Goal: Task Accomplishment & Management: Complete application form

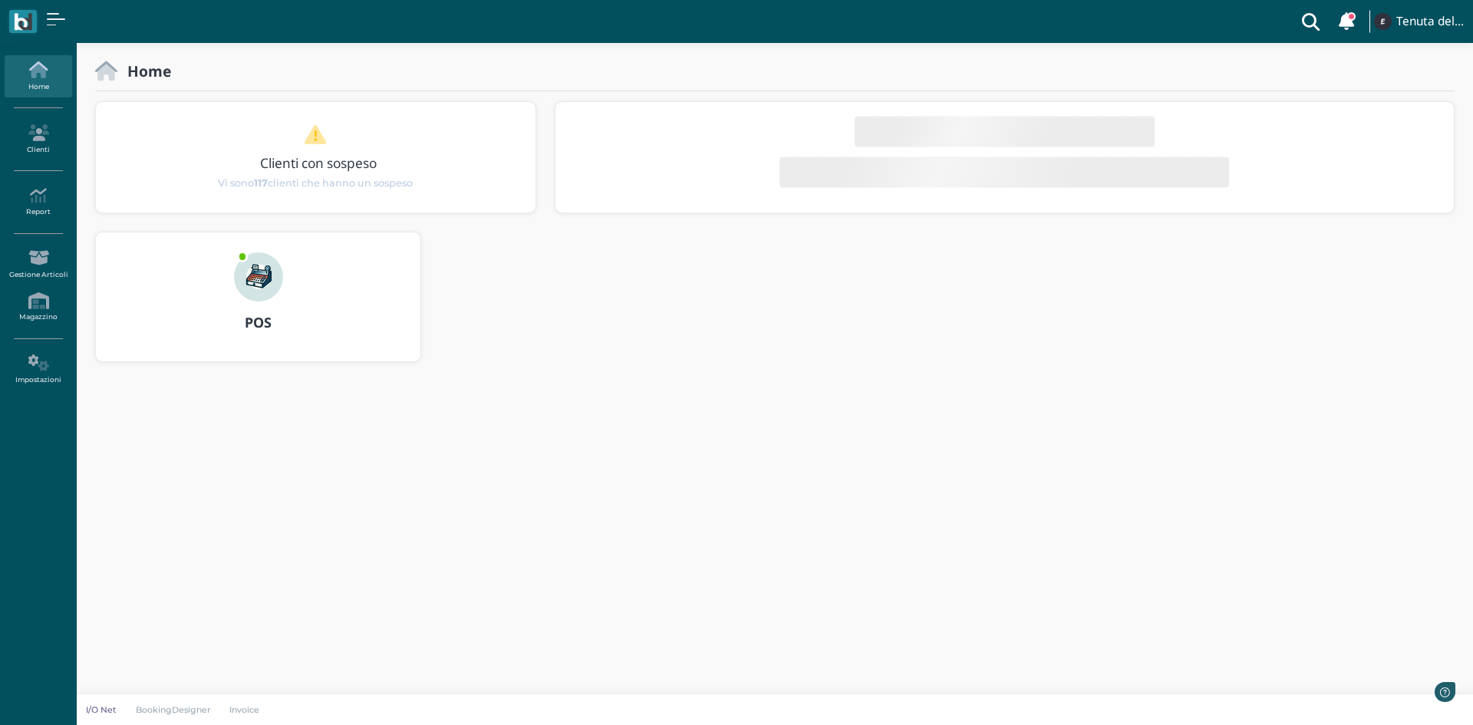
click at [45, 88] on link "Home" at bounding box center [38, 76] width 67 height 42
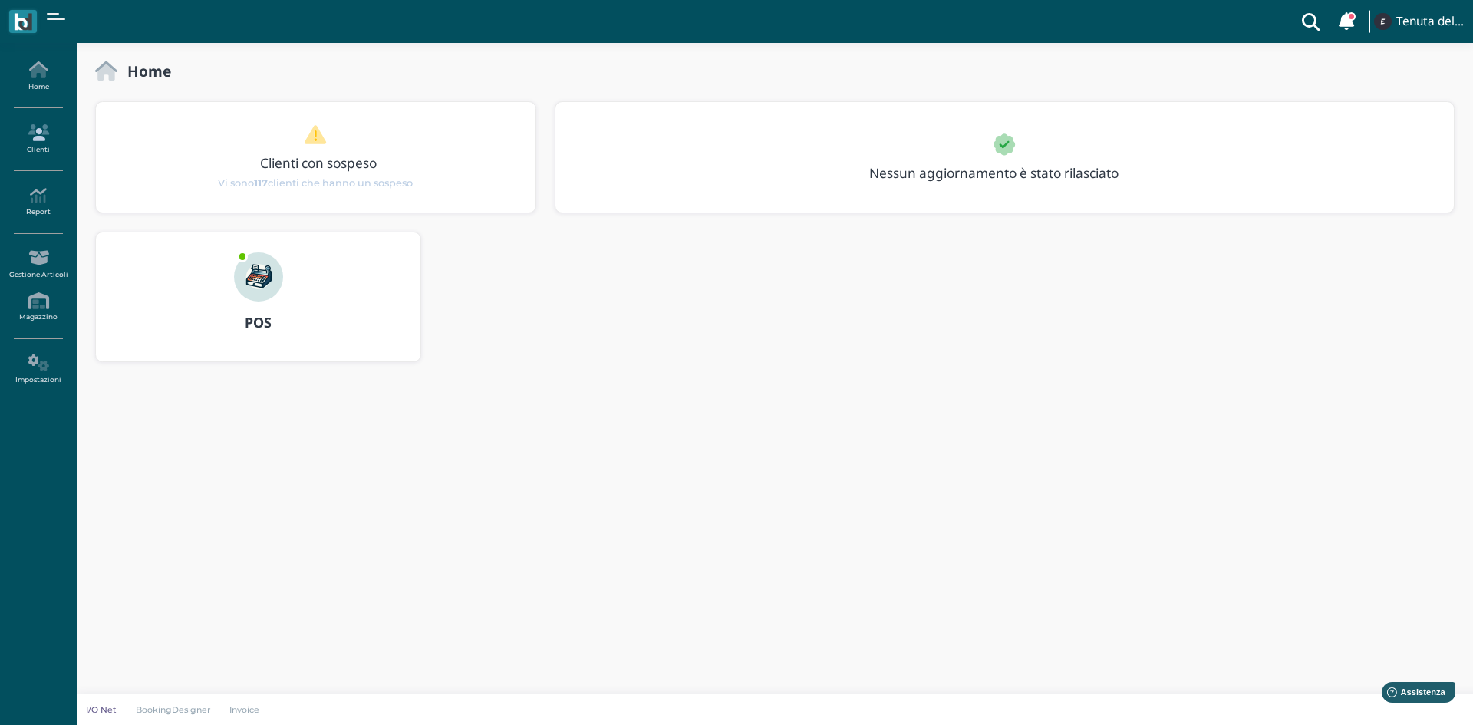
click at [29, 137] on icon at bounding box center [38, 132] width 67 height 17
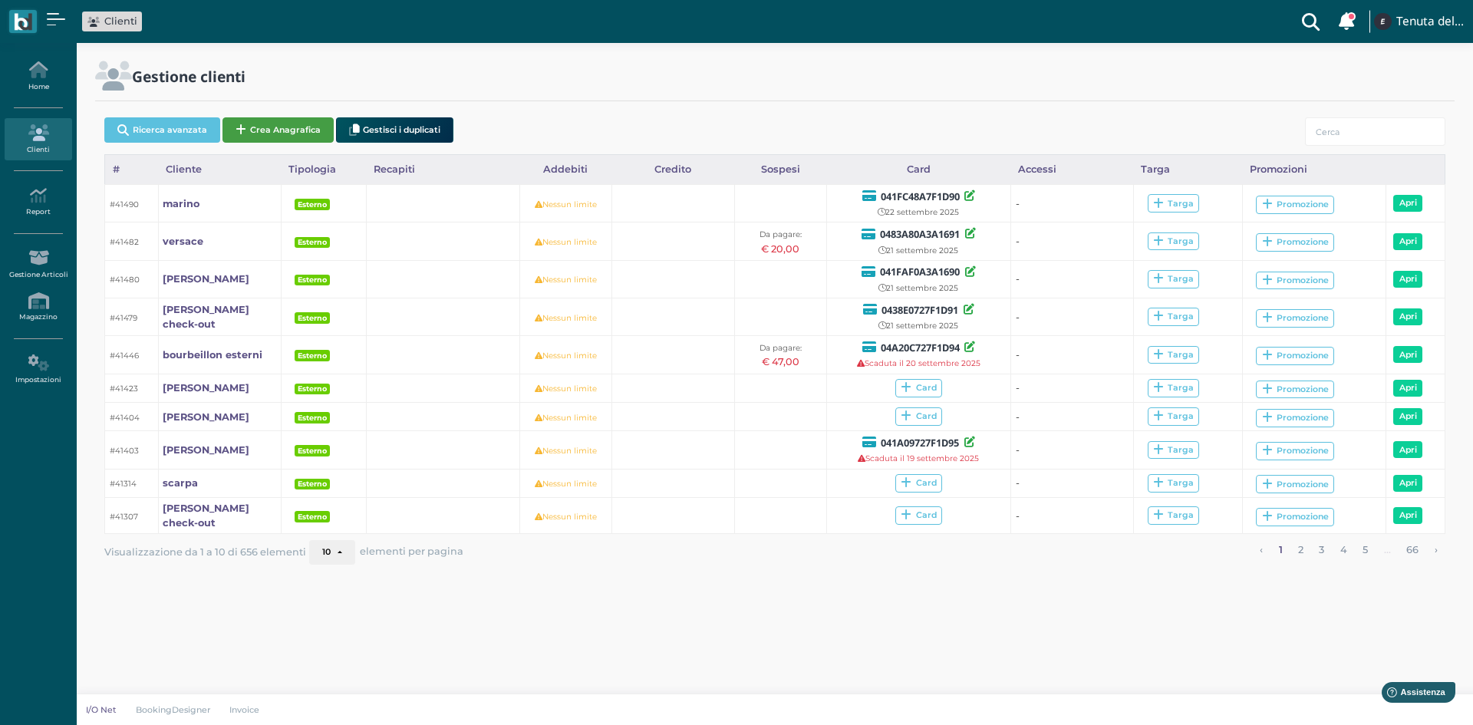
click at [303, 127] on button "Crea Anagrafica" at bounding box center [278, 129] width 111 height 25
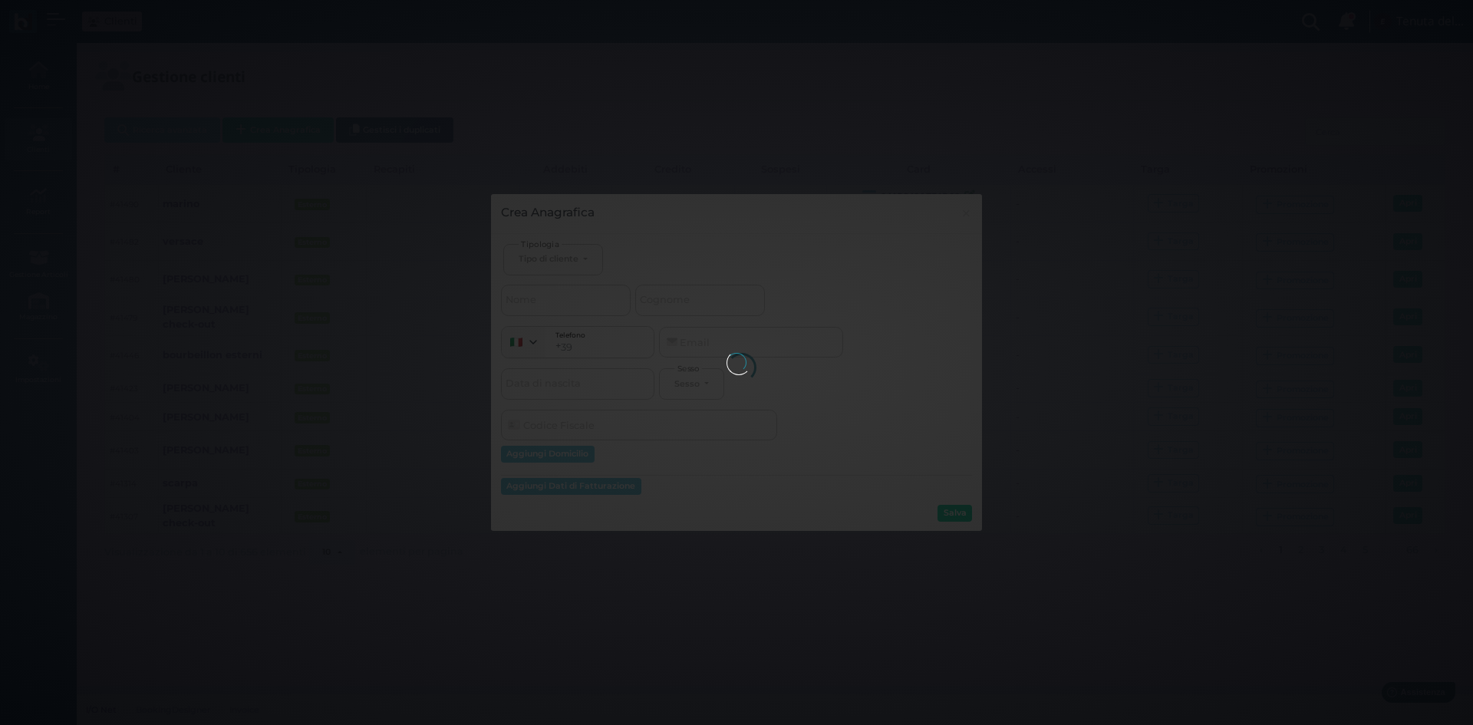
select select
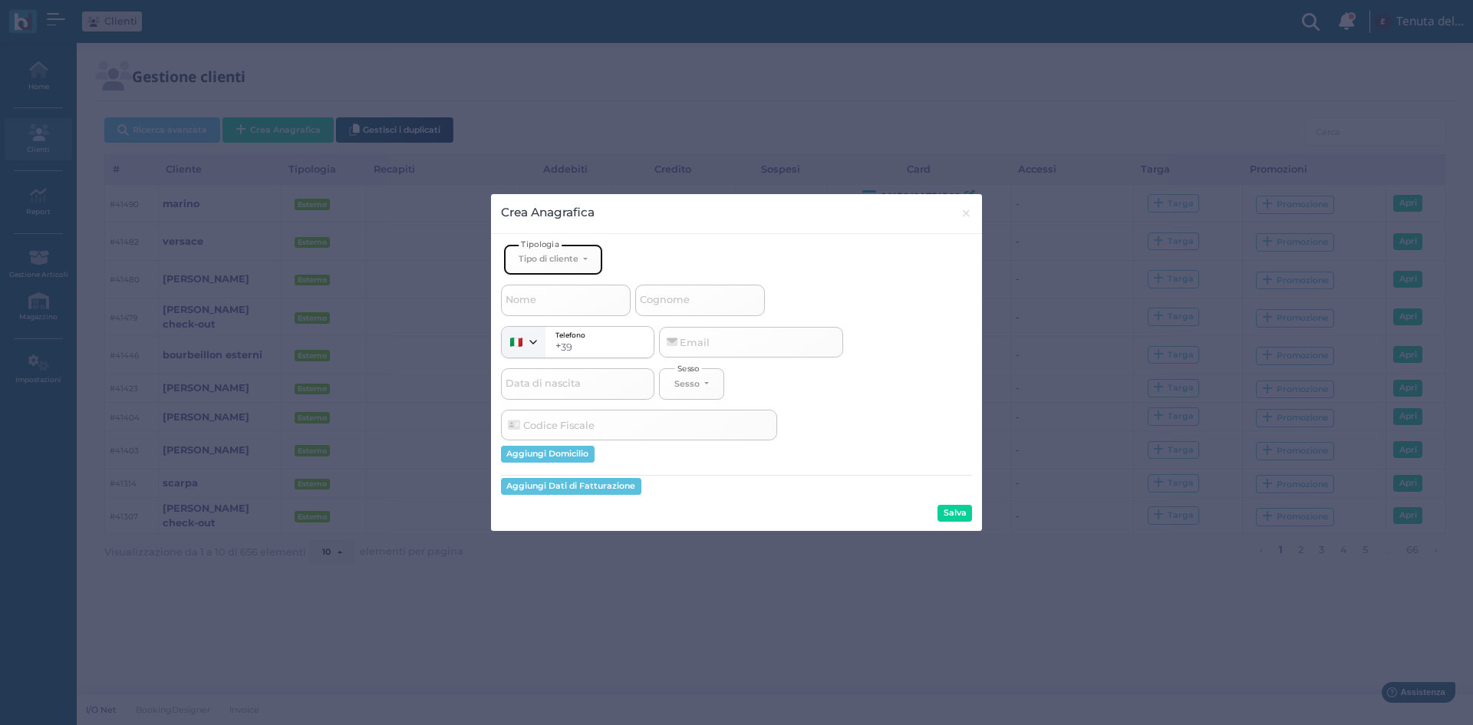
click at [553, 258] on div "Tipo di cliente" at bounding box center [549, 258] width 60 height 11
click at [551, 308] on span "Esterno" at bounding box center [538, 310] width 38 height 12
select select "[object Object]"
select select
click at [721, 305] on input "Cognome" at bounding box center [700, 300] width 130 height 31
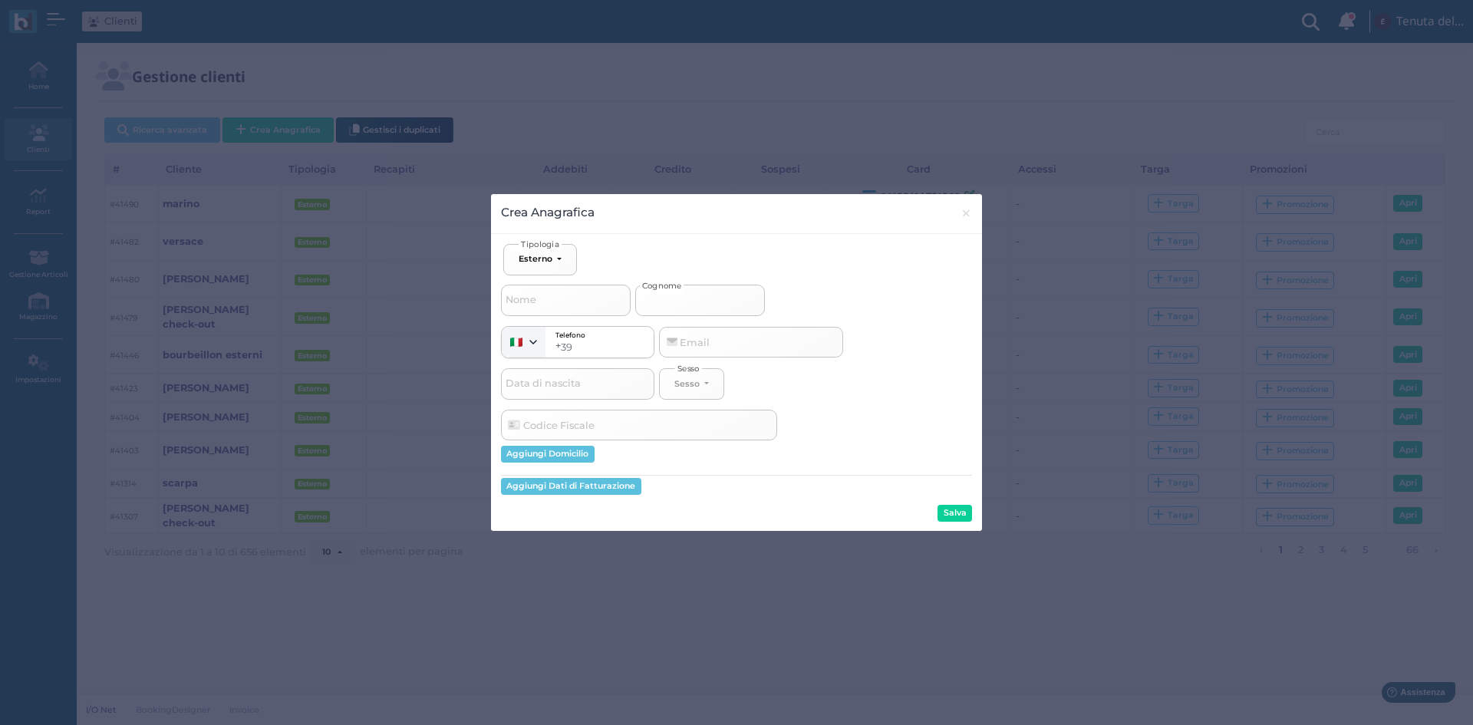
type input "I"
select select
type input "IA"
select select
type input "[PERSON_NAME]"
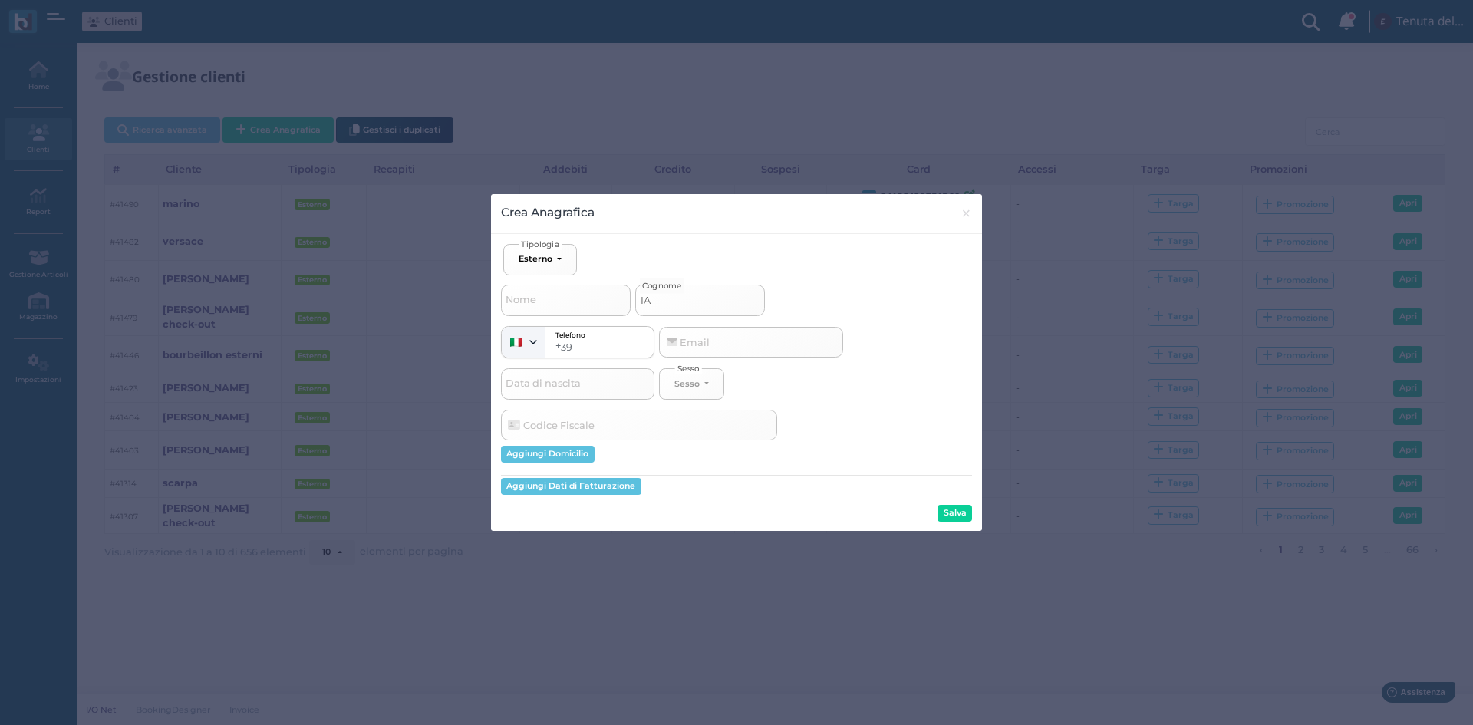
select select
type input "IANN"
select select
type input "[PERSON_NAME]"
select select
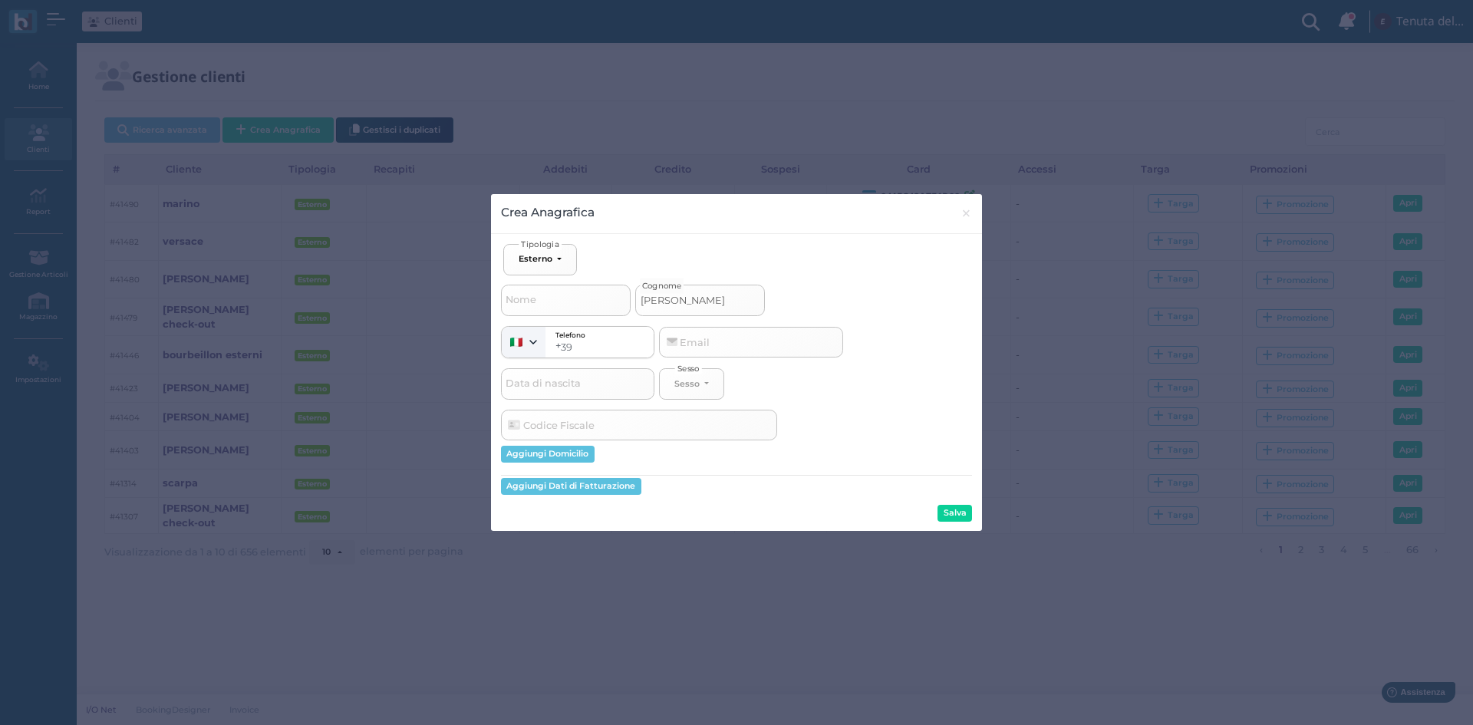
type input "IANNON"
select select
type input "IANNONW"
select select
type input "IANNON"
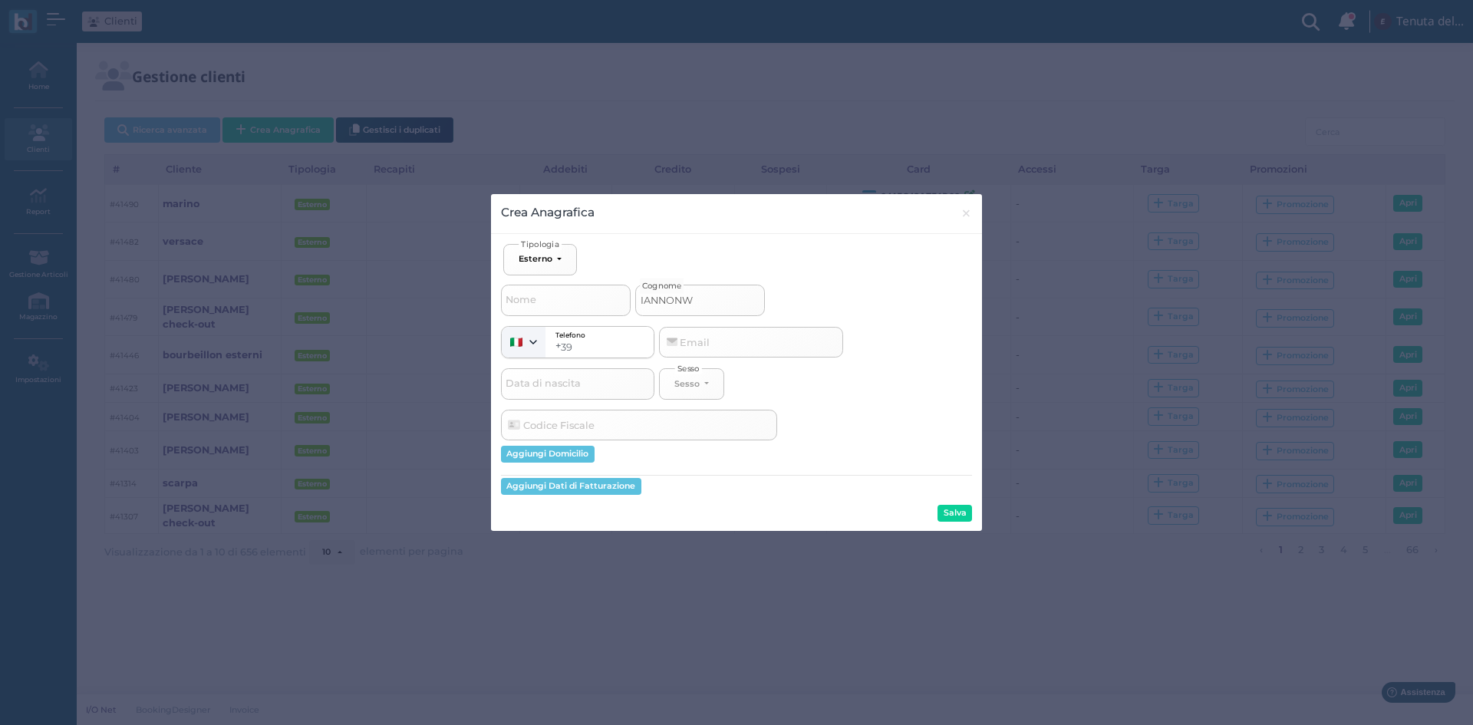
select select
type input "[PERSON_NAME]"
select select
type input "IANN"
select select
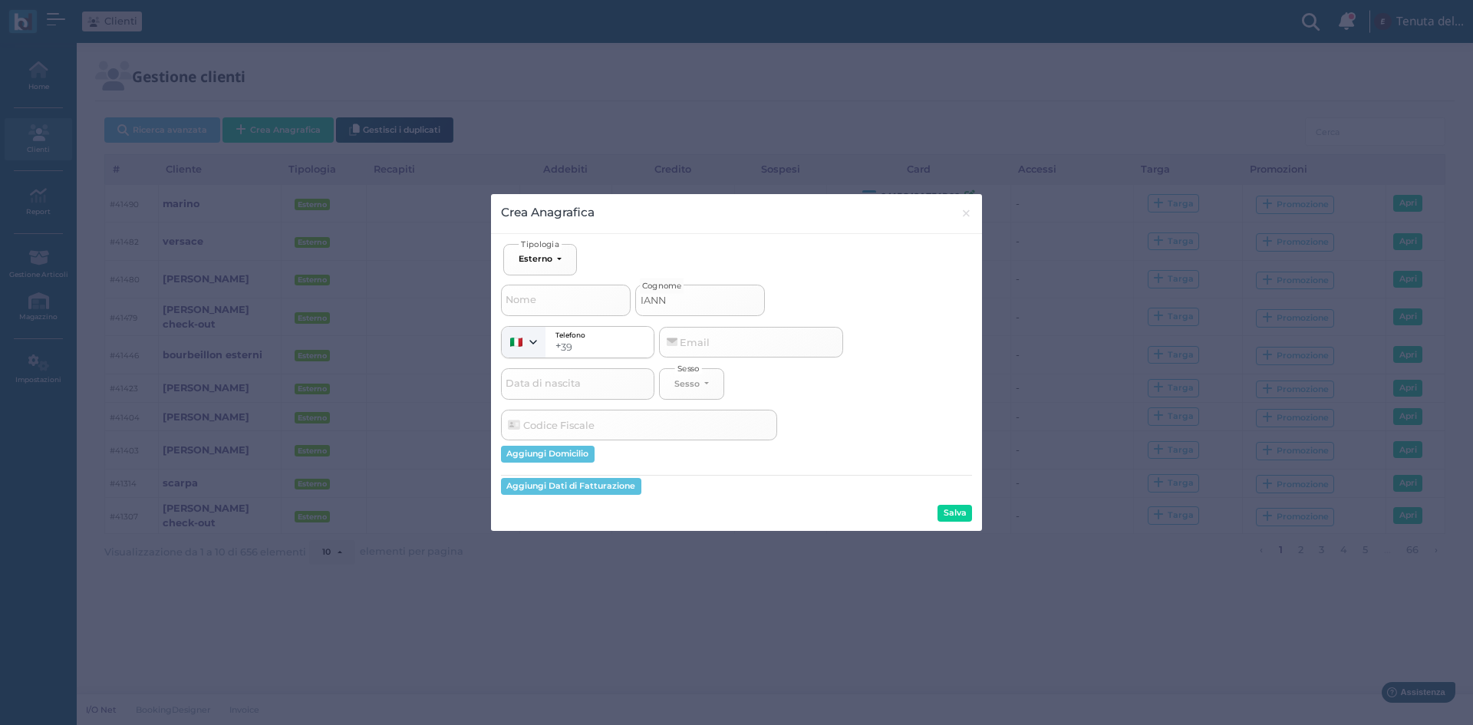
type input "[PERSON_NAME]"
select select
type input "IA"
select select
type input "I"
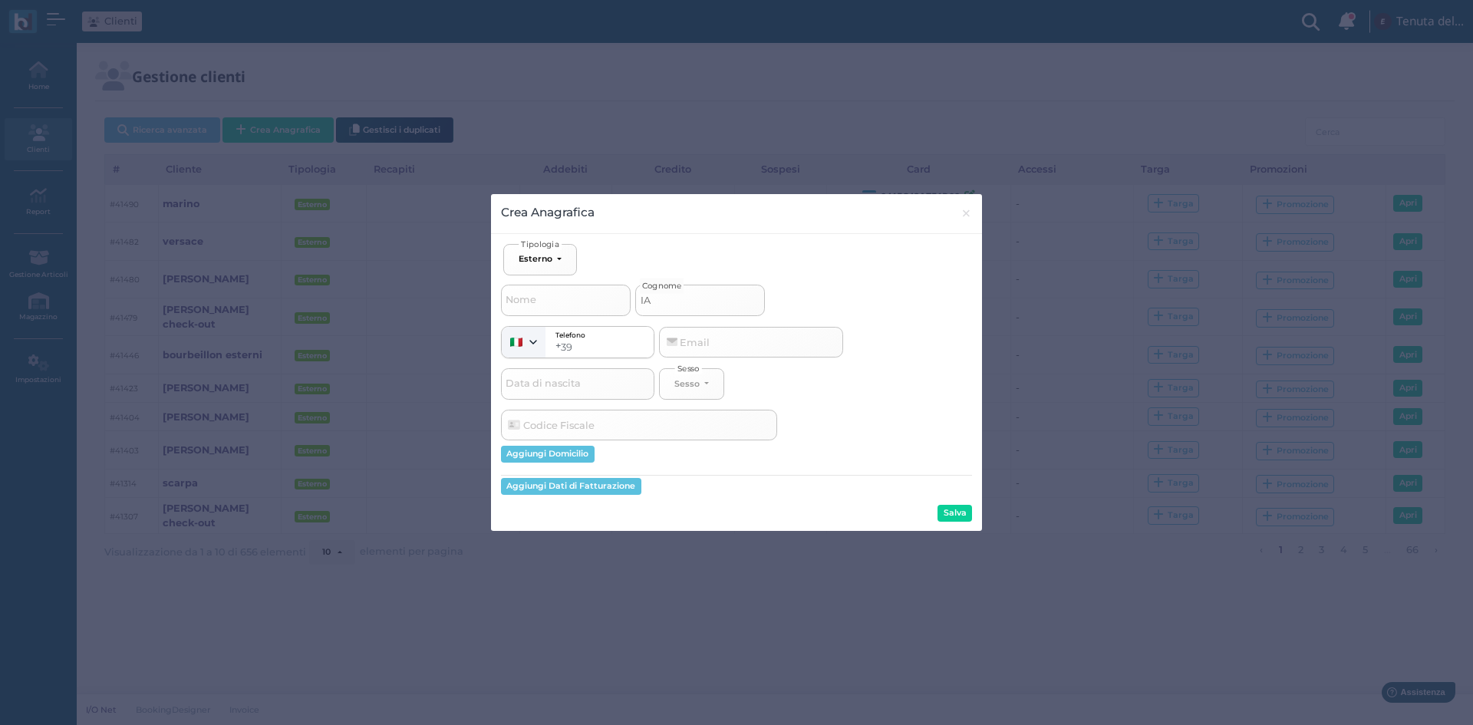
select select
type input "i"
select select
type input "ia"
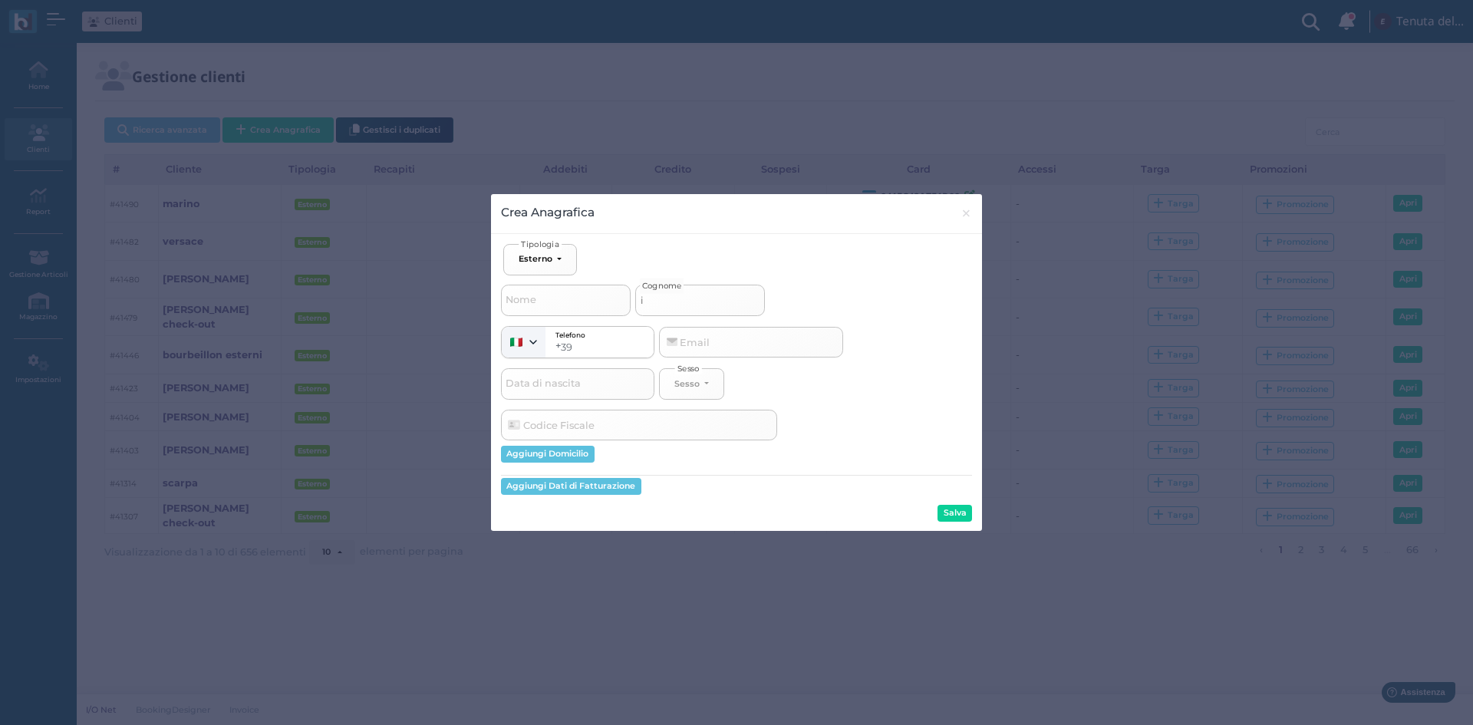
select select
type input "[PERSON_NAME]"
select select
type input "iann"
select select
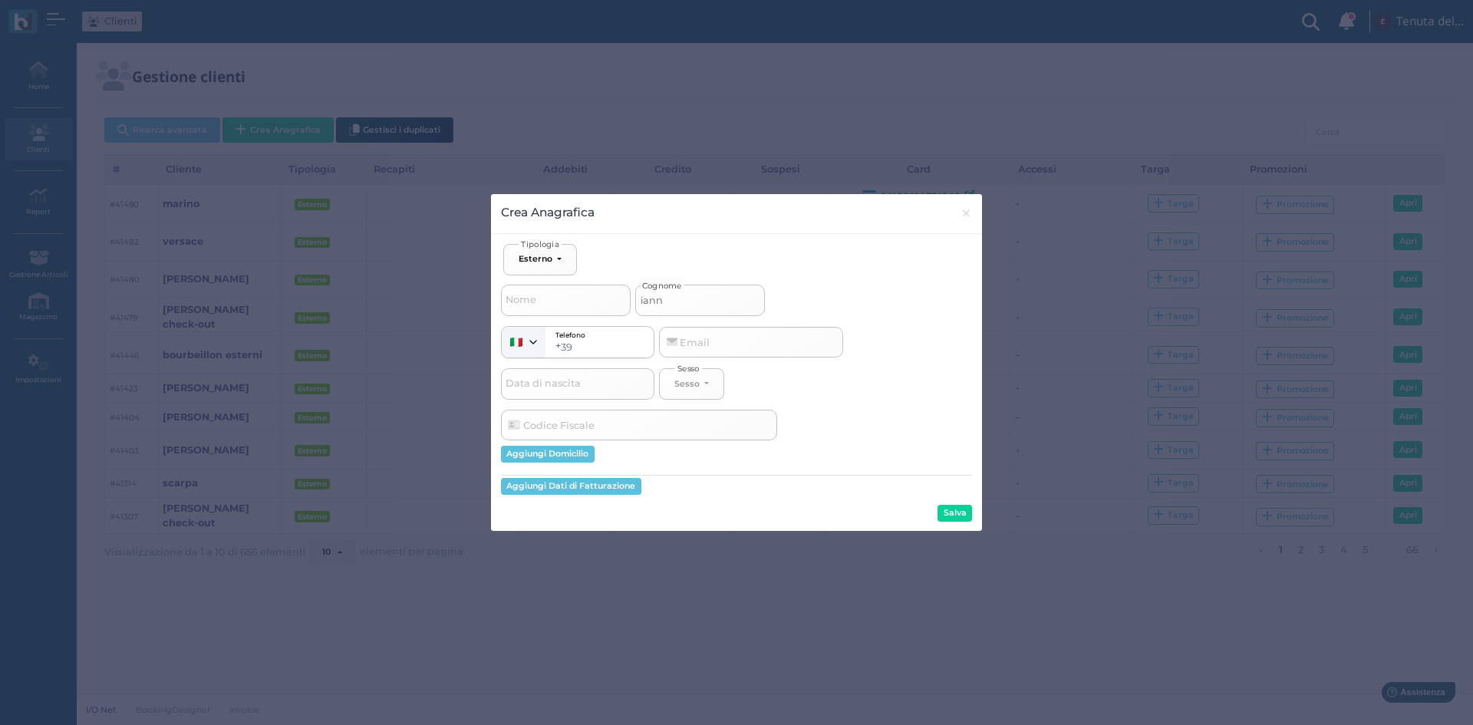
type input "[PERSON_NAME]"
select select
type input "iannon"
select select
type input "[PERSON_NAME]"
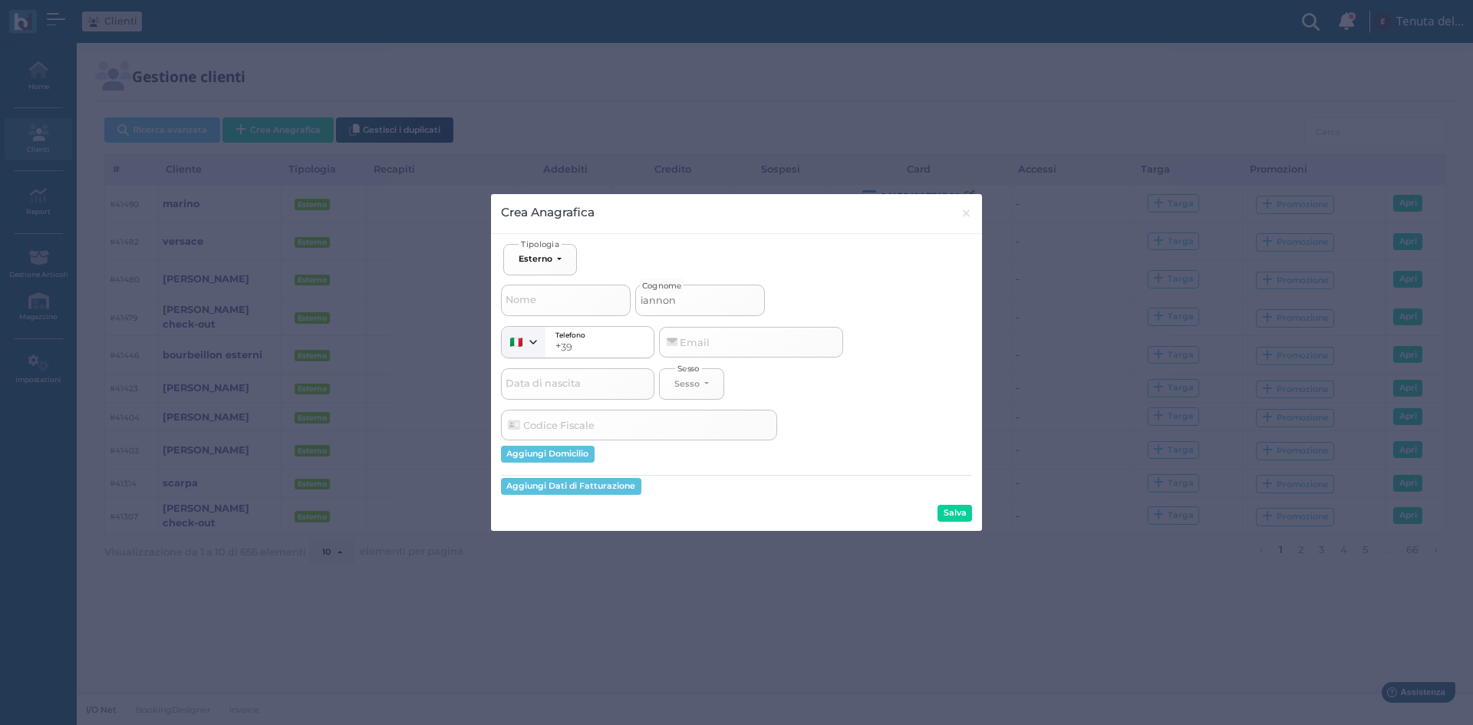
select select
type input "[PERSON_NAME]"
select select
type input "[PERSON_NAME] c"
select select
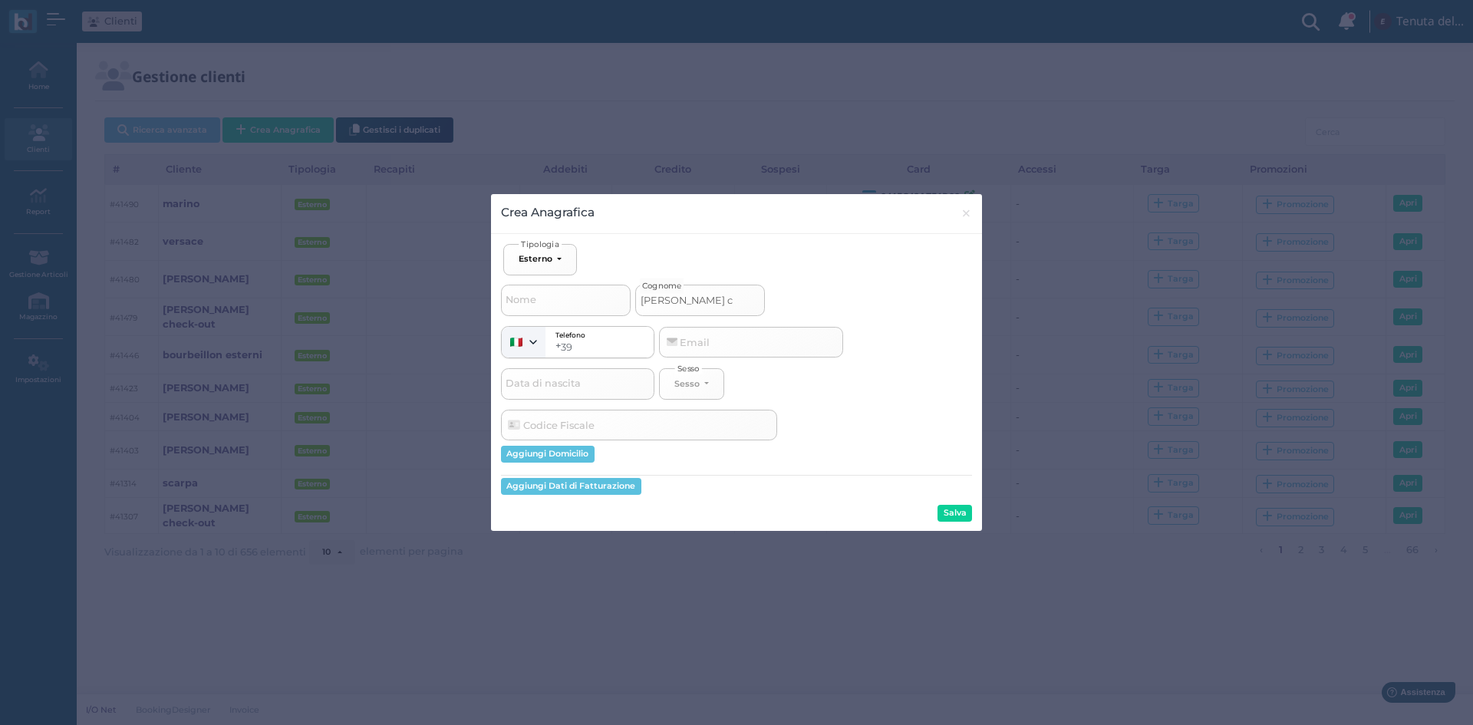
type input "[PERSON_NAME] co"
select select
type input "[PERSON_NAME] cou"
select select
type input "[PERSON_NAME]"
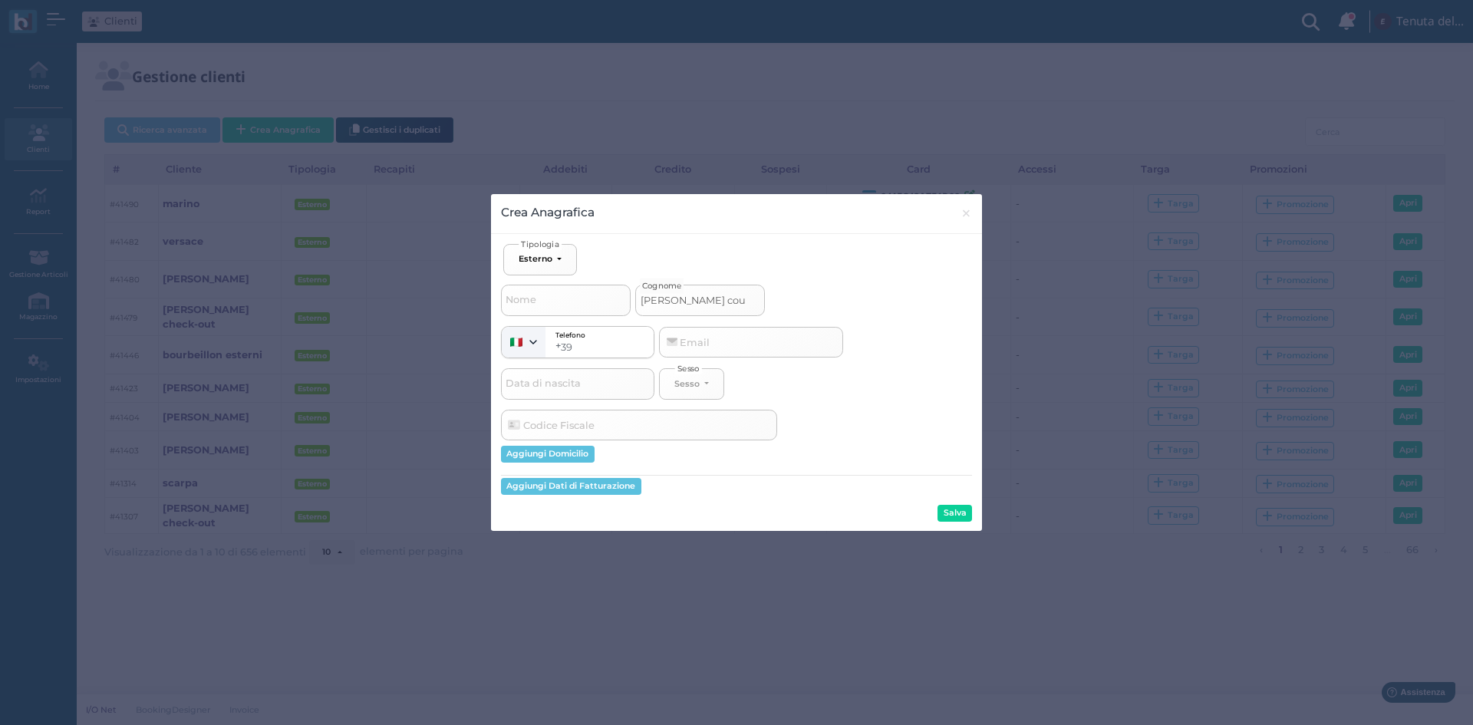
select select
type input "[PERSON_NAME]"
select select
type input "[PERSON_NAME] cout a"
select select
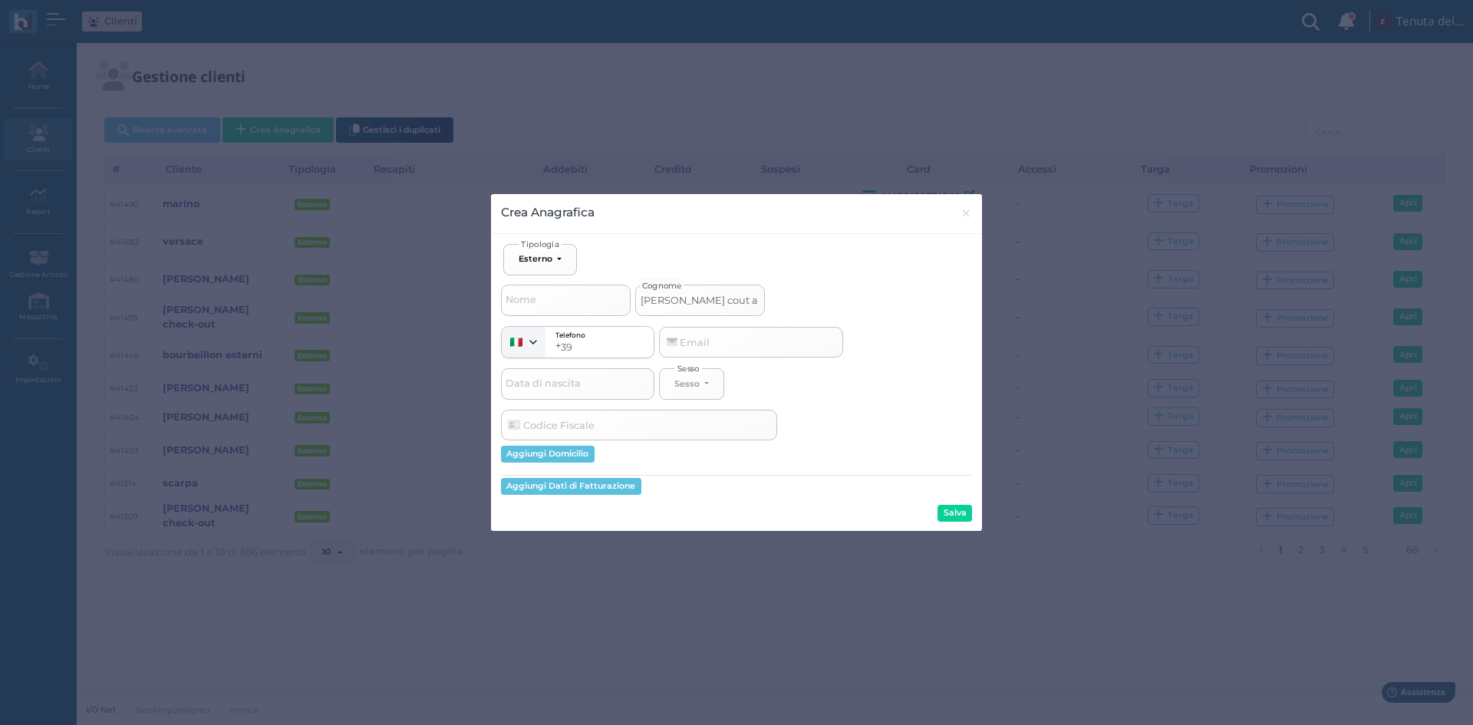
type input "[PERSON_NAME] cout ap"
select select
type input "[PERSON_NAME] cout app"
select select
type input "[PERSON_NAME] cout [PERSON_NAME]"
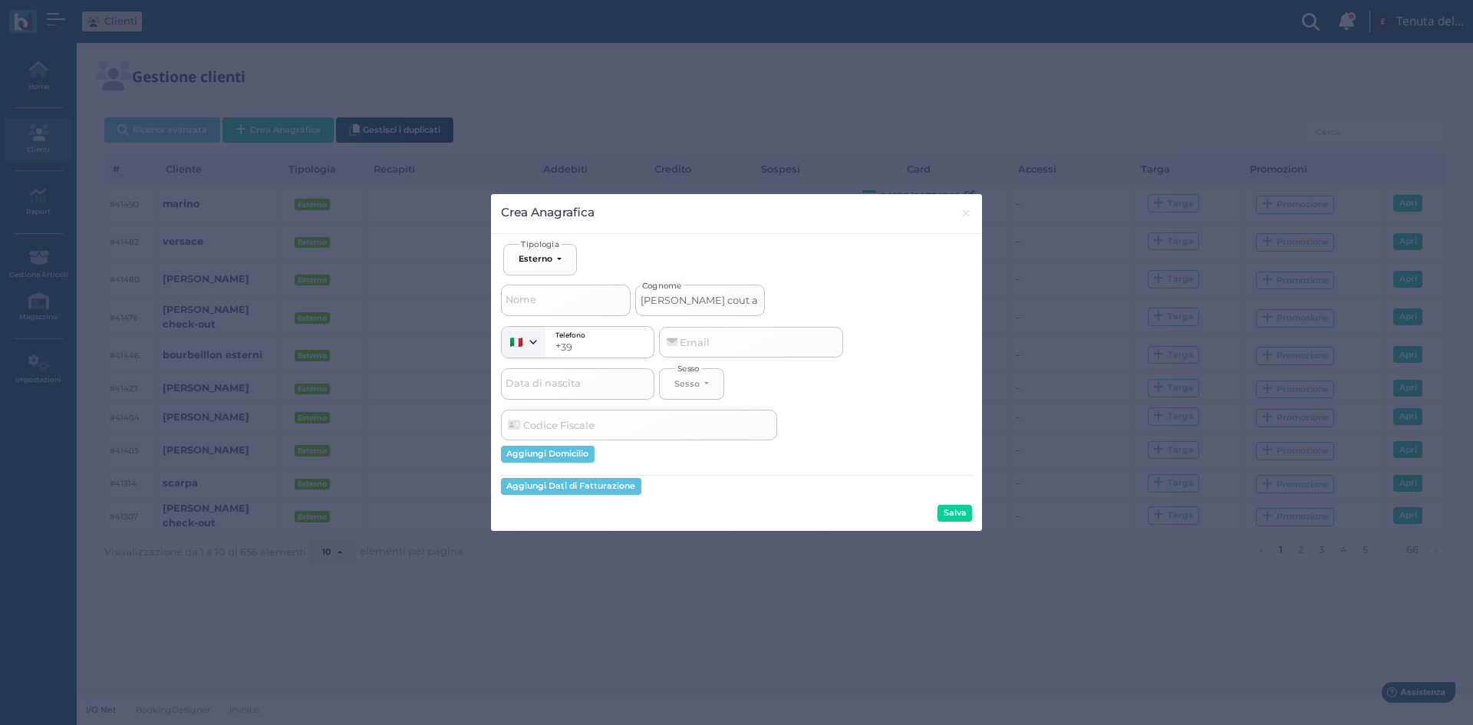
select select
type input "[PERSON_NAME] cout appul"
select select
type input "[PERSON_NAME] cout appulo"
select select
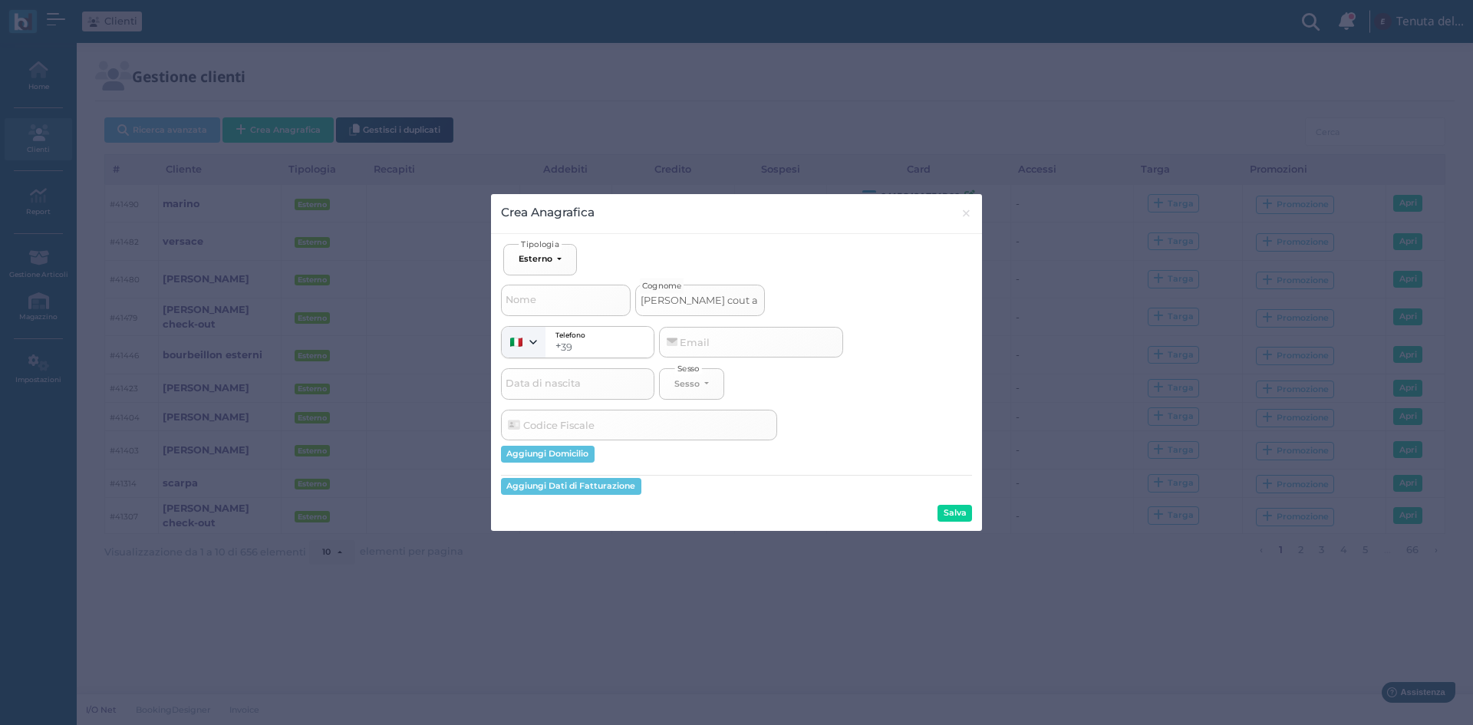
type input "[PERSON_NAME] cout appulo"
select select
type input "[PERSON_NAME] cout appulo s"
select select
type input "[PERSON_NAME] cout appulo sx"
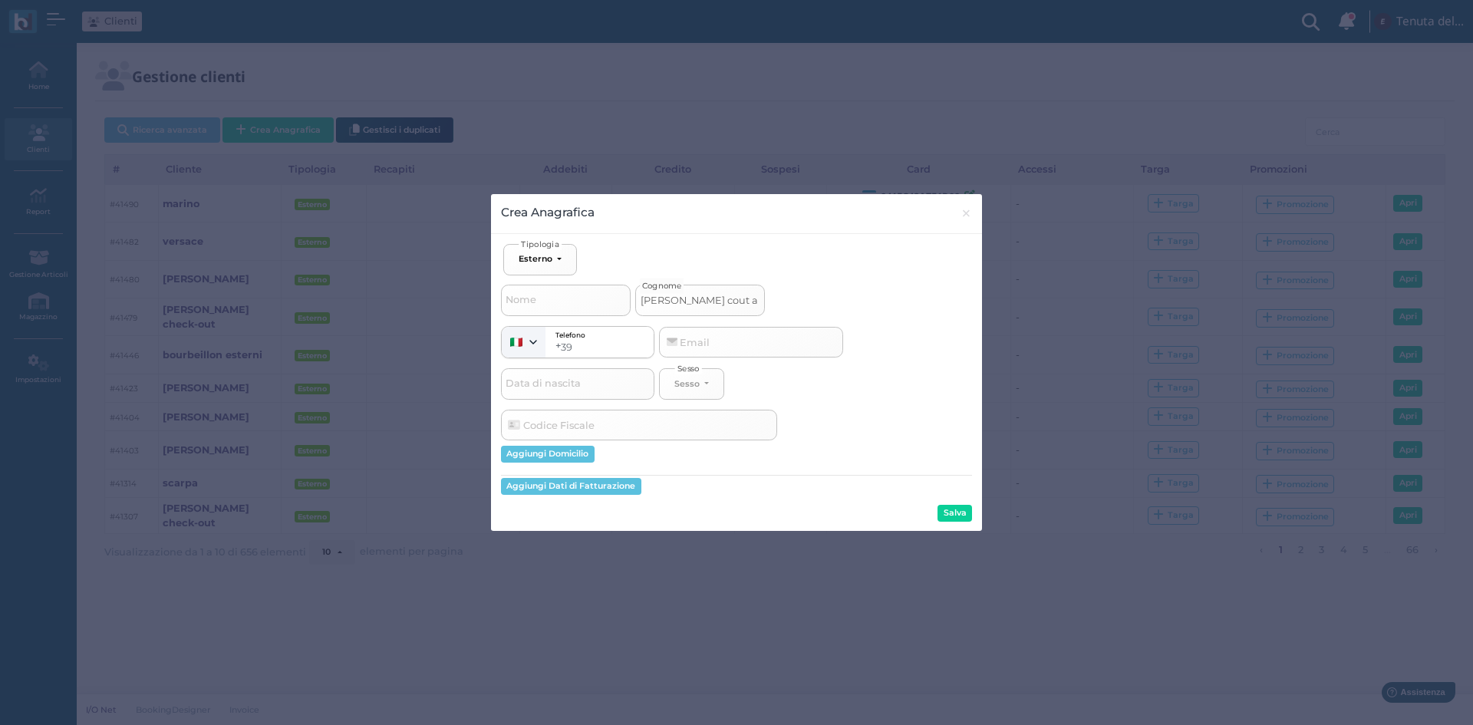
select select
type input "[PERSON_NAME] cout appulo sx"
click at [952, 516] on button "Salva" at bounding box center [955, 513] width 35 height 17
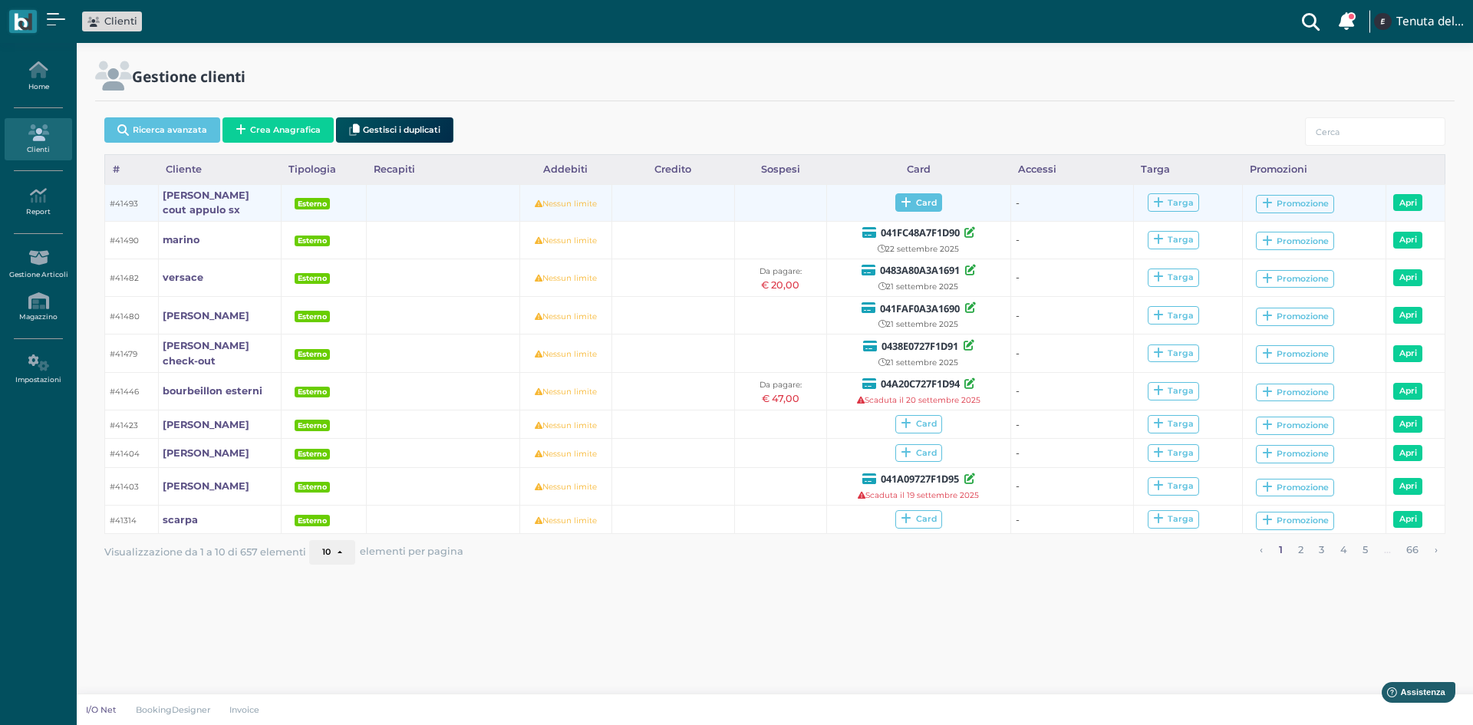
click at [918, 200] on span "Card" at bounding box center [919, 202] width 47 height 18
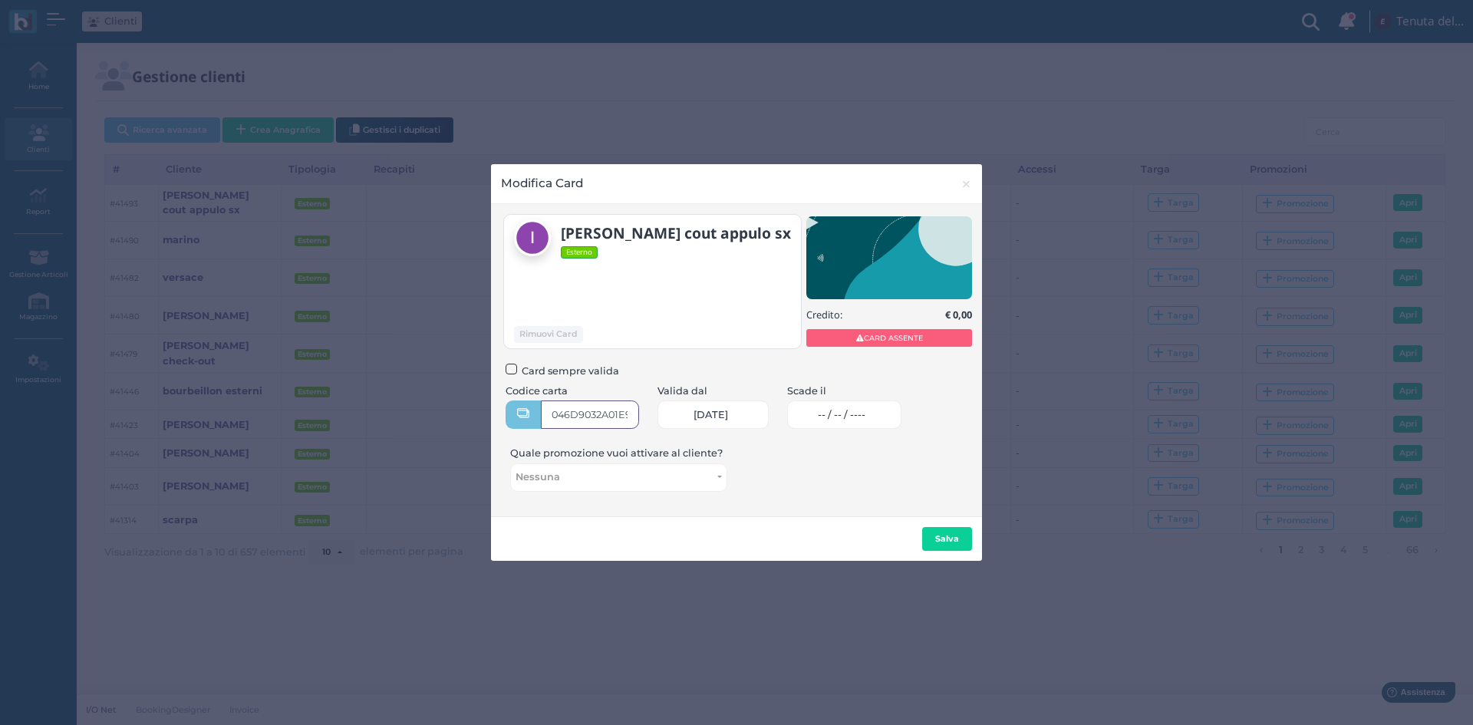
type input "046D9032A01E90"
click at [871, 407] on link "-- / -- / ----" at bounding box center [844, 415] width 114 height 28
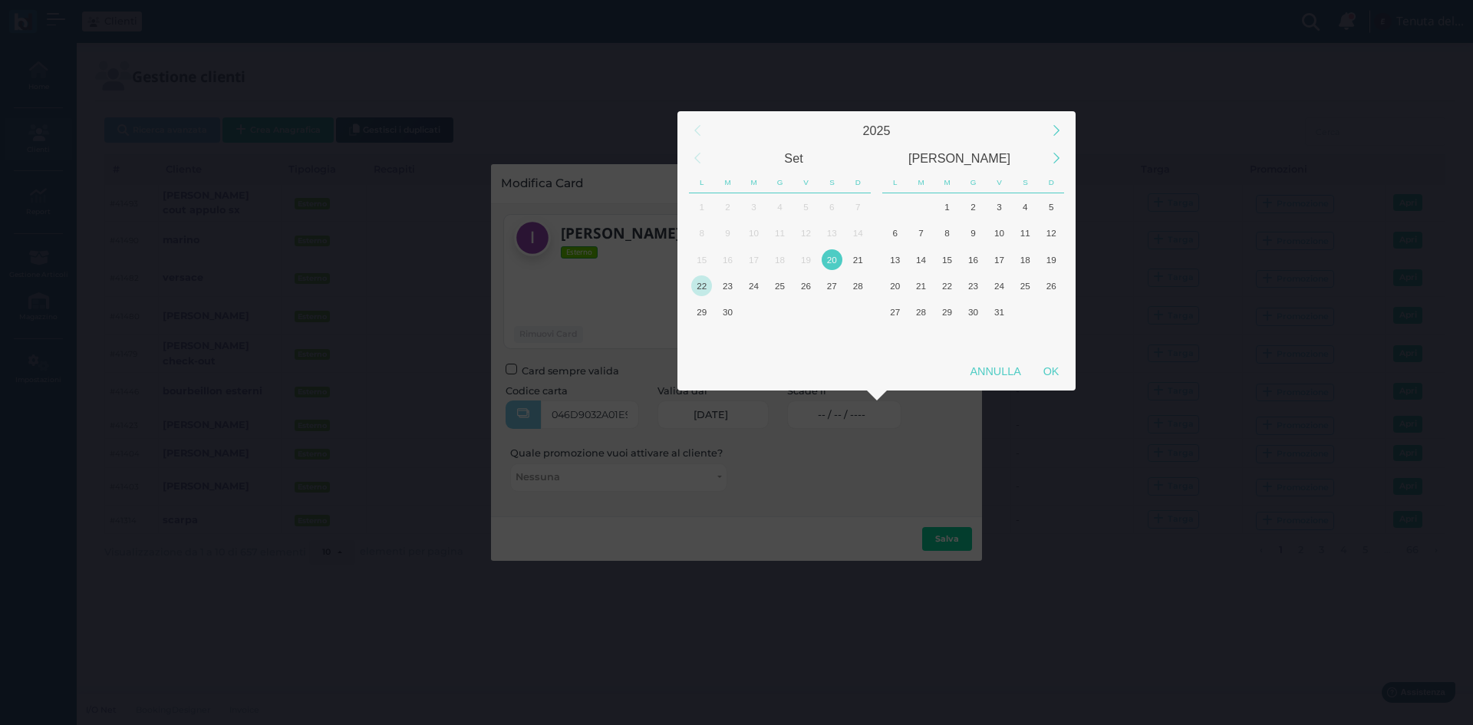
click at [701, 288] on div "22" at bounding box center [701, 285] width 21 height 21
click at [1047, 365] on div "OK" at bounding box center [1051, 372] width 38 height 28
type input "22/09/2025"
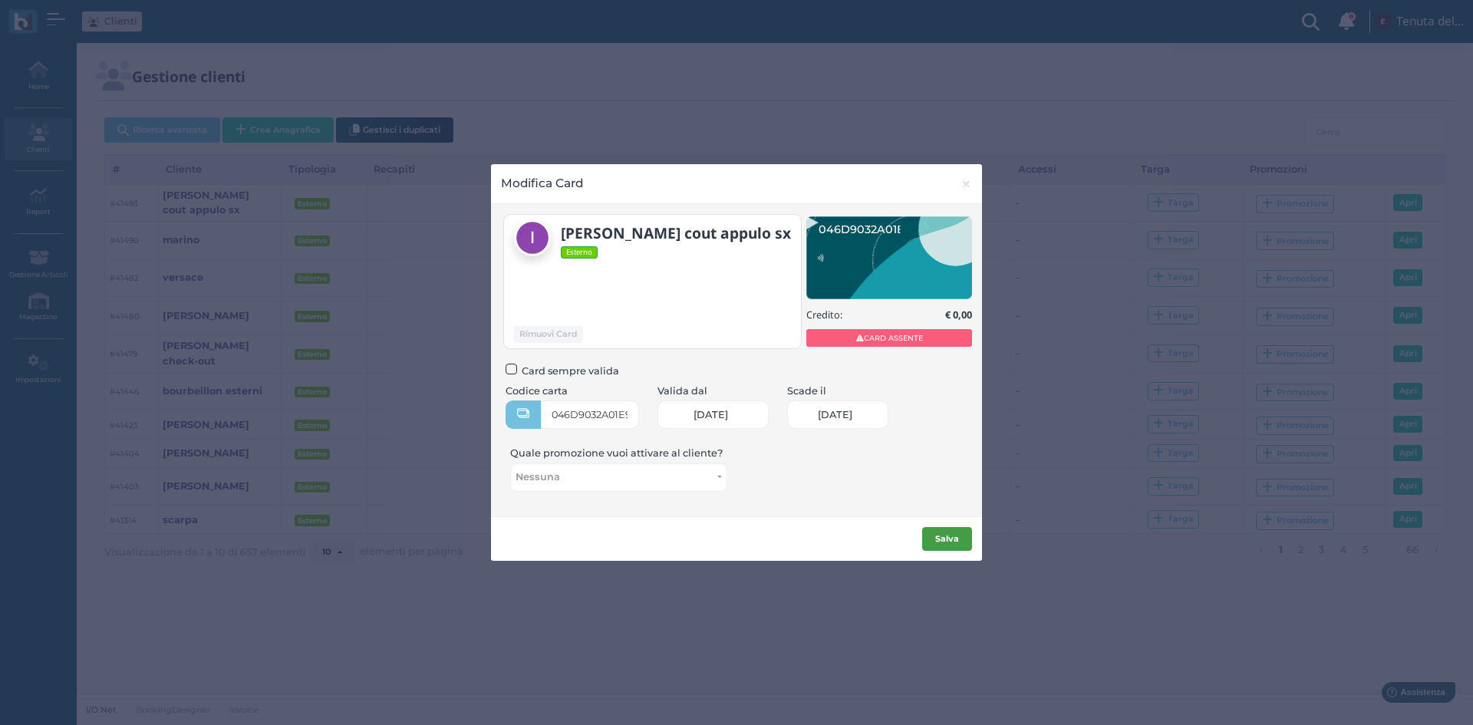
scroll to position [0, 65]
click at [946, 537] on b "Salva" at bounding box center [947, 538] width 24 height 11
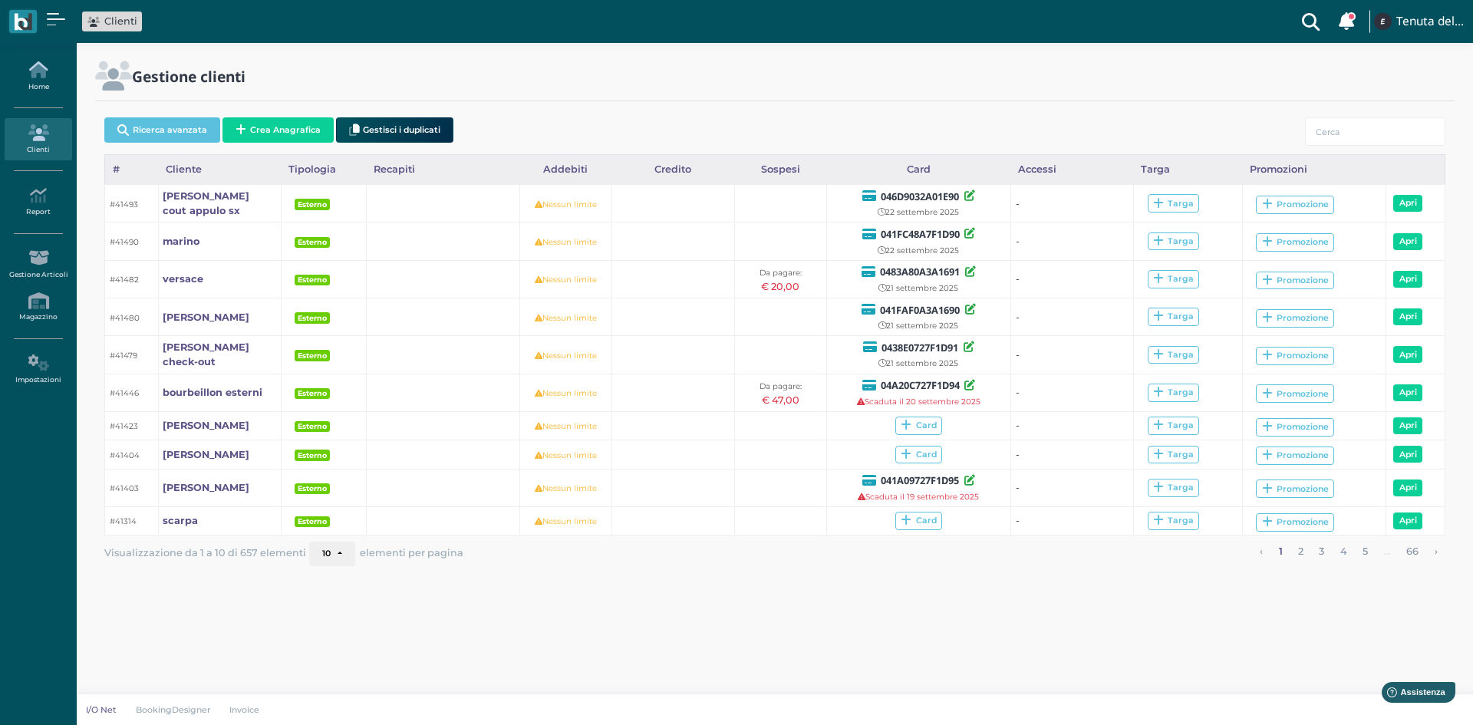
click at [52, 79] on link "Home" at bounding box center [38, 76] width 67 height 42
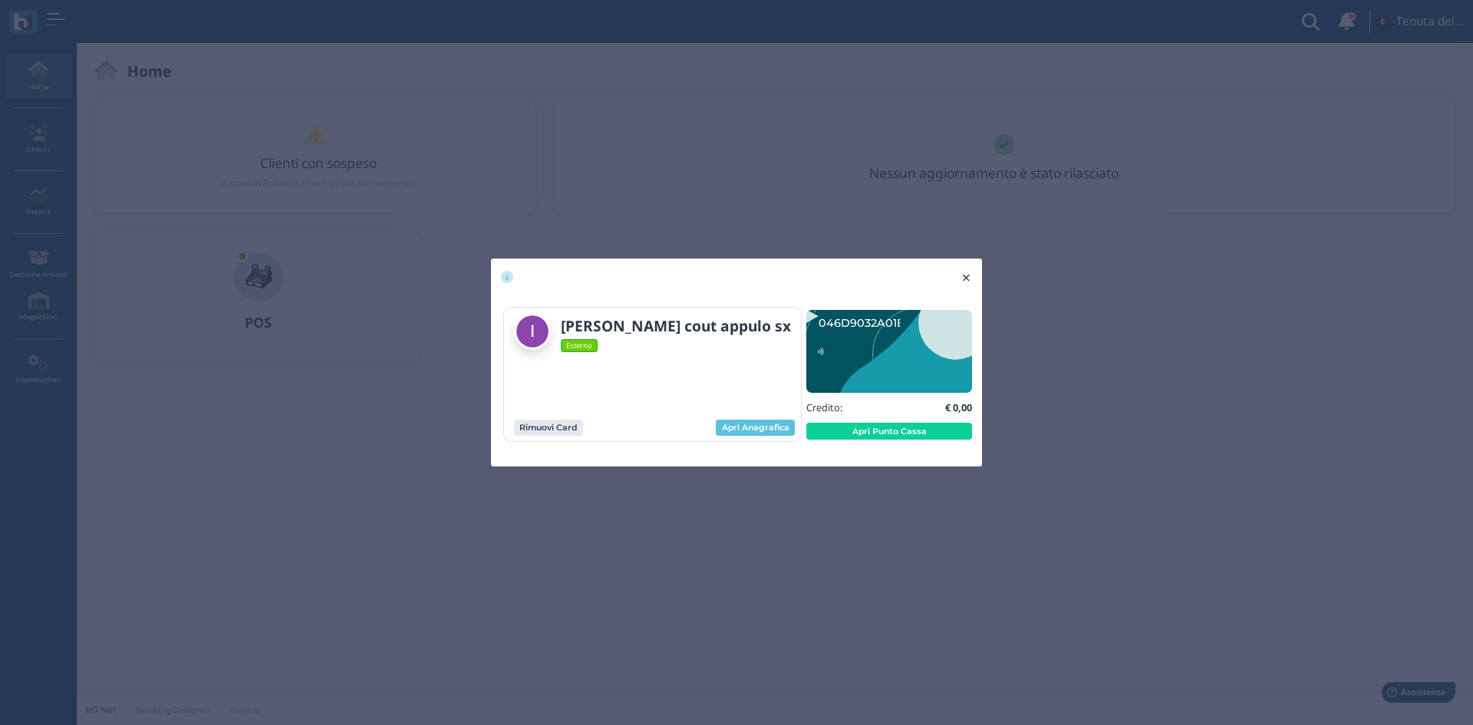
click at [962, 285] on span "×" at bounding box center [967, 278] width 12 height 20
